Goal: Information Seeking & Learning: Learn about a topic

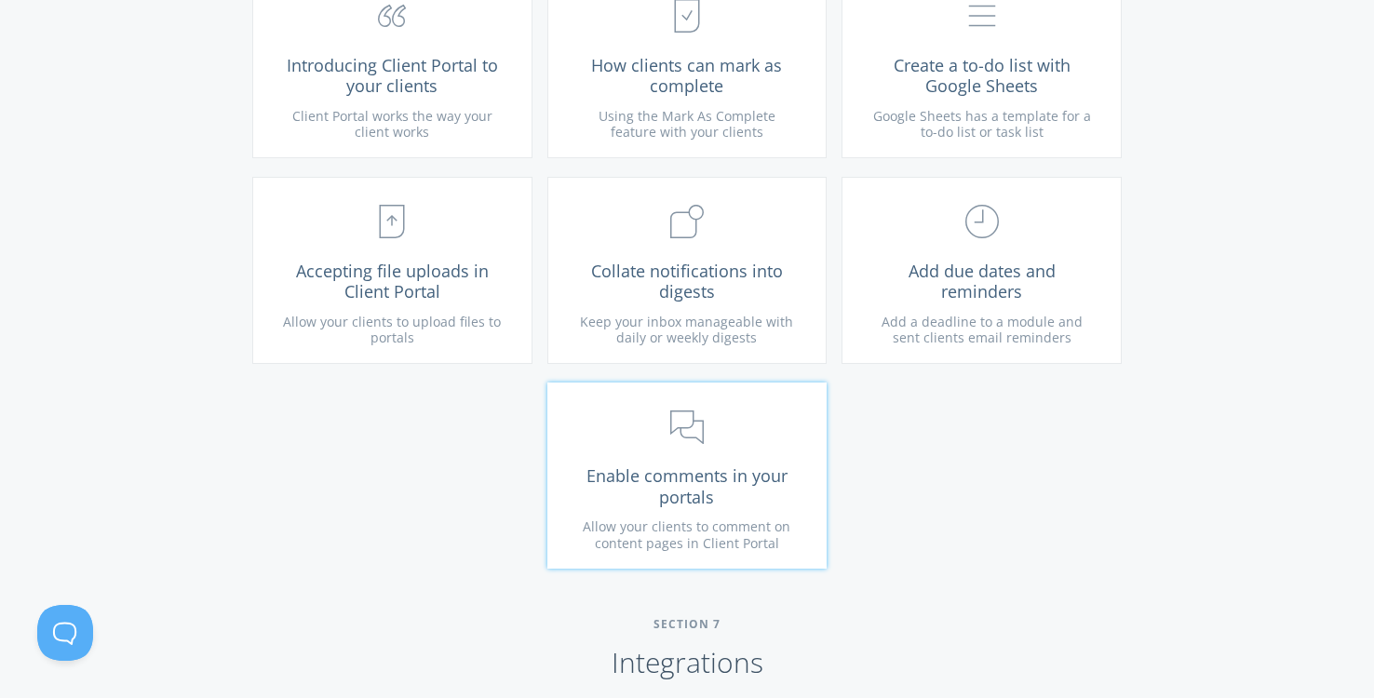
scroll to position [3423, 0]
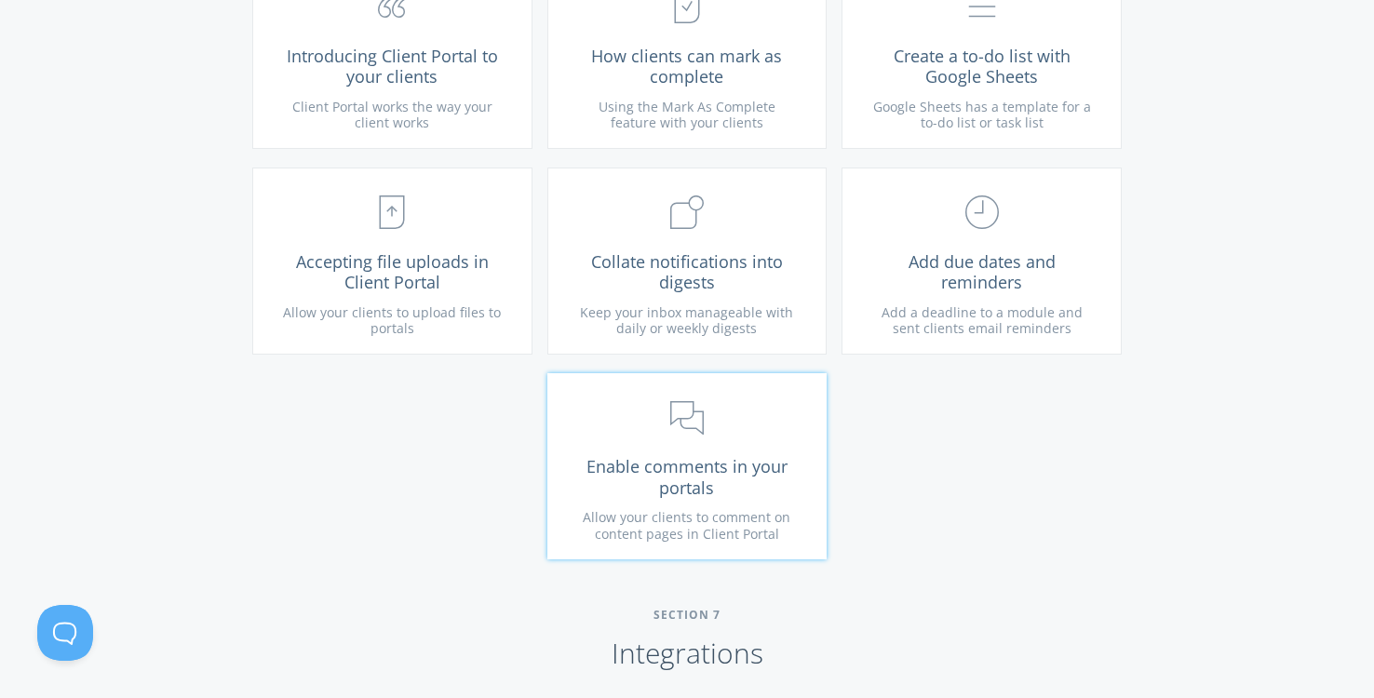
click at [689, 470] on span "Enable comments in your portals" at bounding box center [687, 477] width 222 height 42
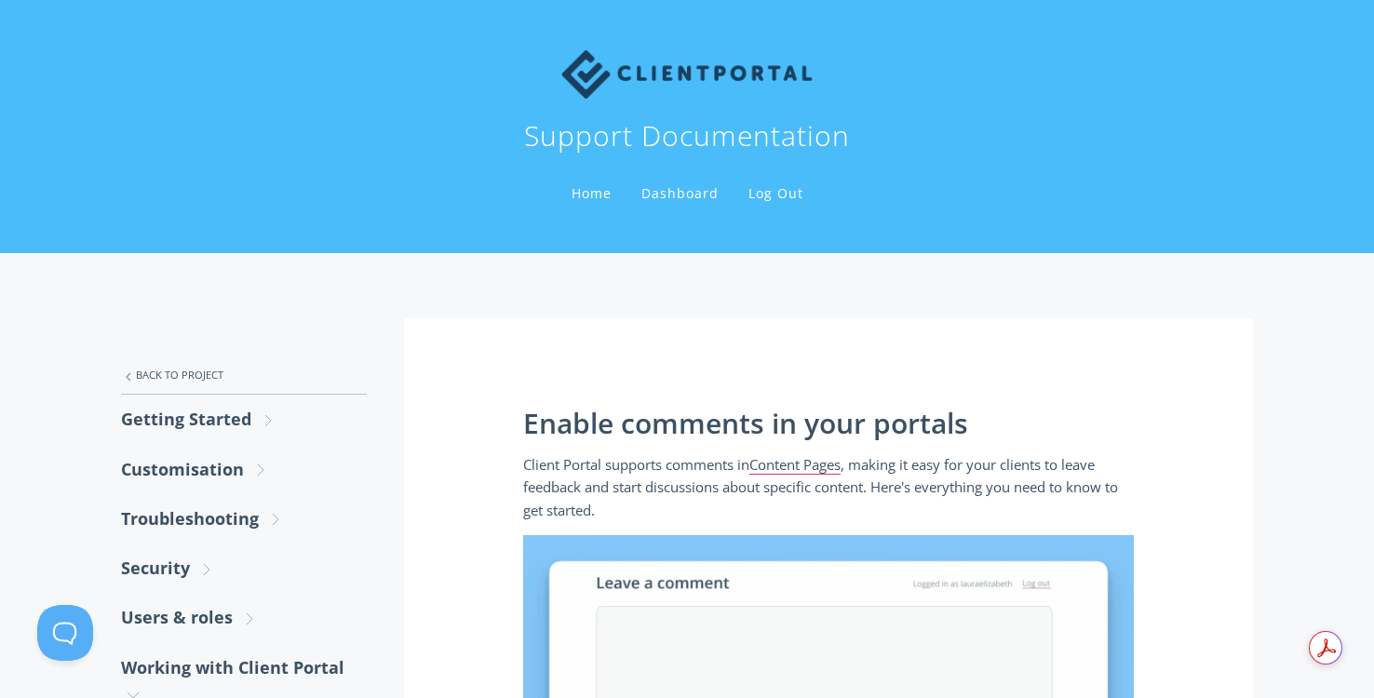
click at [584, 192] on link "Home" at bounding box center [591, 193] width 47 height 18
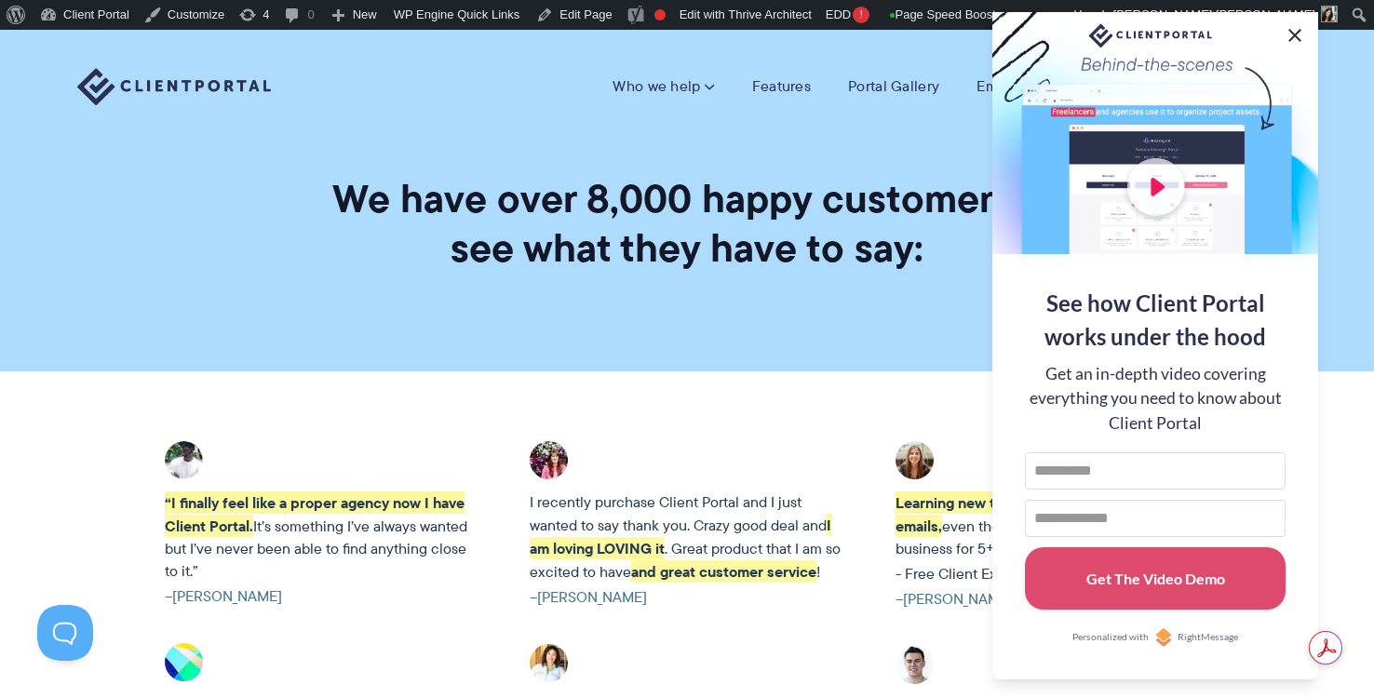
click at [1298, 38] on button at bounding box center [1294, 35] width 22 height 22
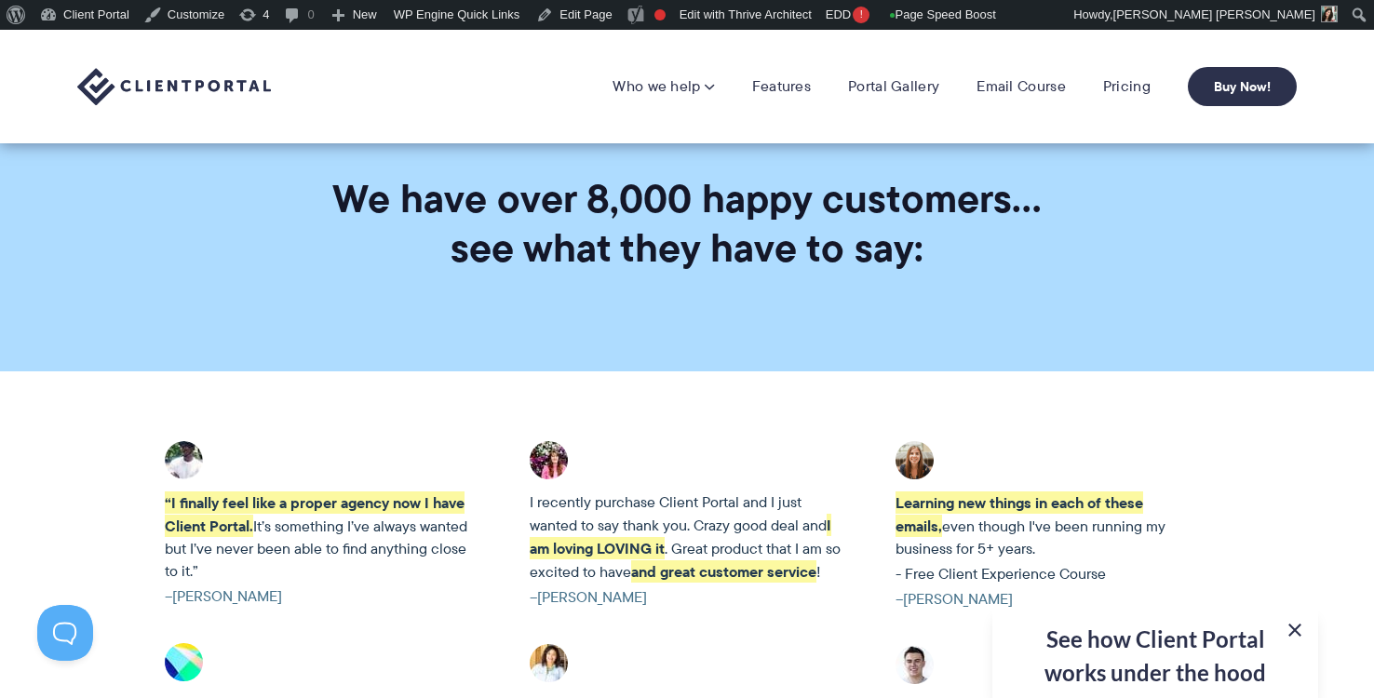
scroll to position [3619, 0]
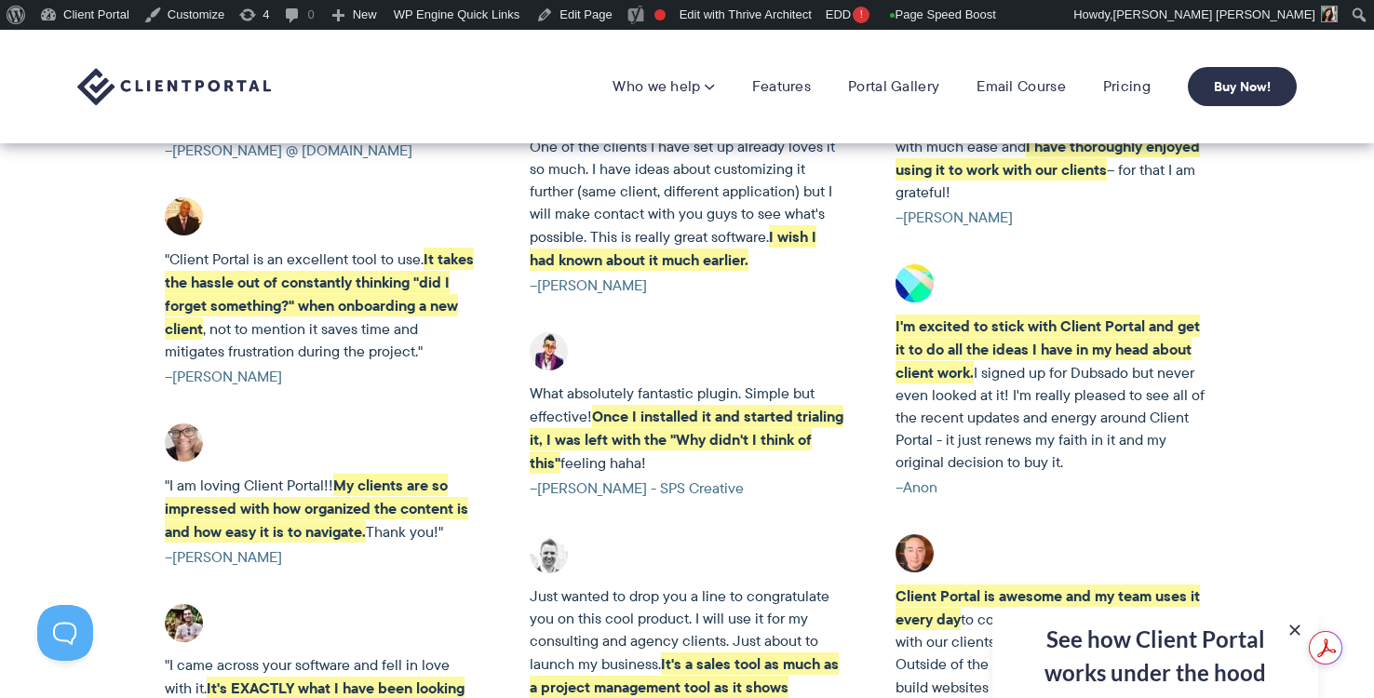
click at [994, 204] on p "You made the vision of a client portal happen with much ease and I have thoroug…" at bounding box center [1052, 158] width 315 height 91
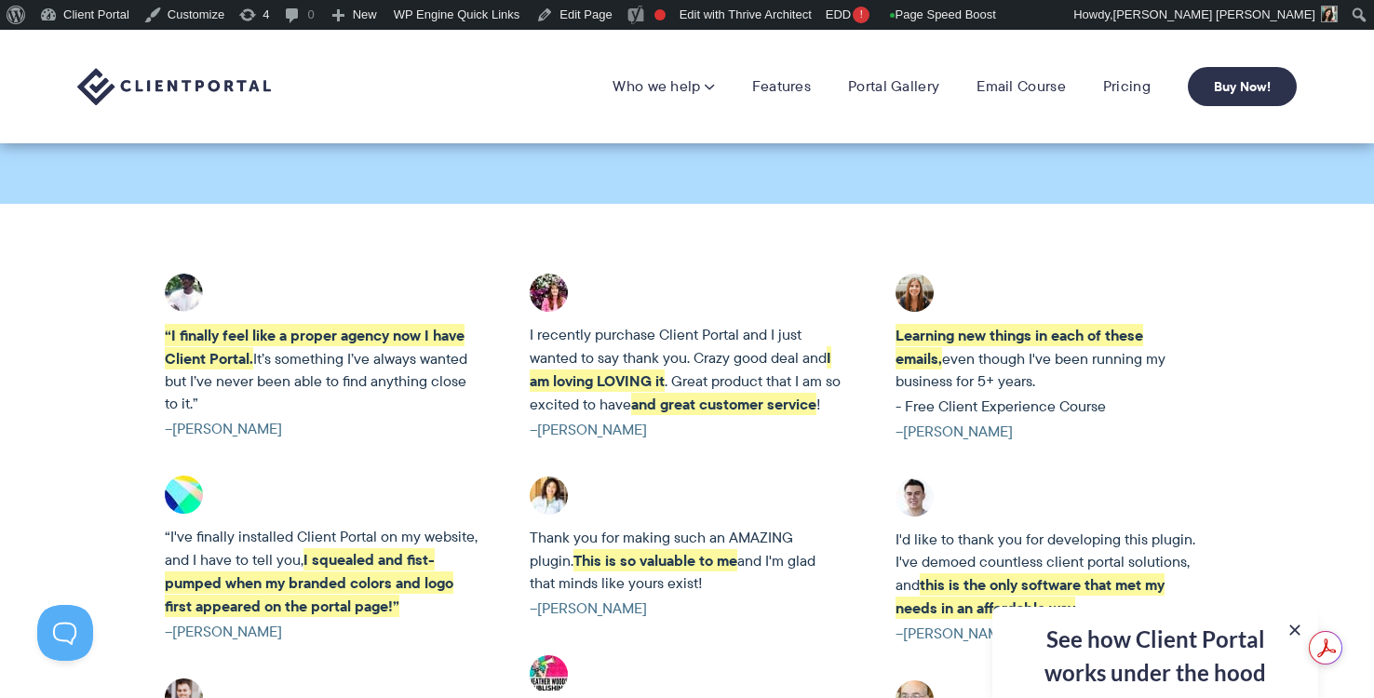
scroll to position [0, 0]
